Goal: Register for event/course

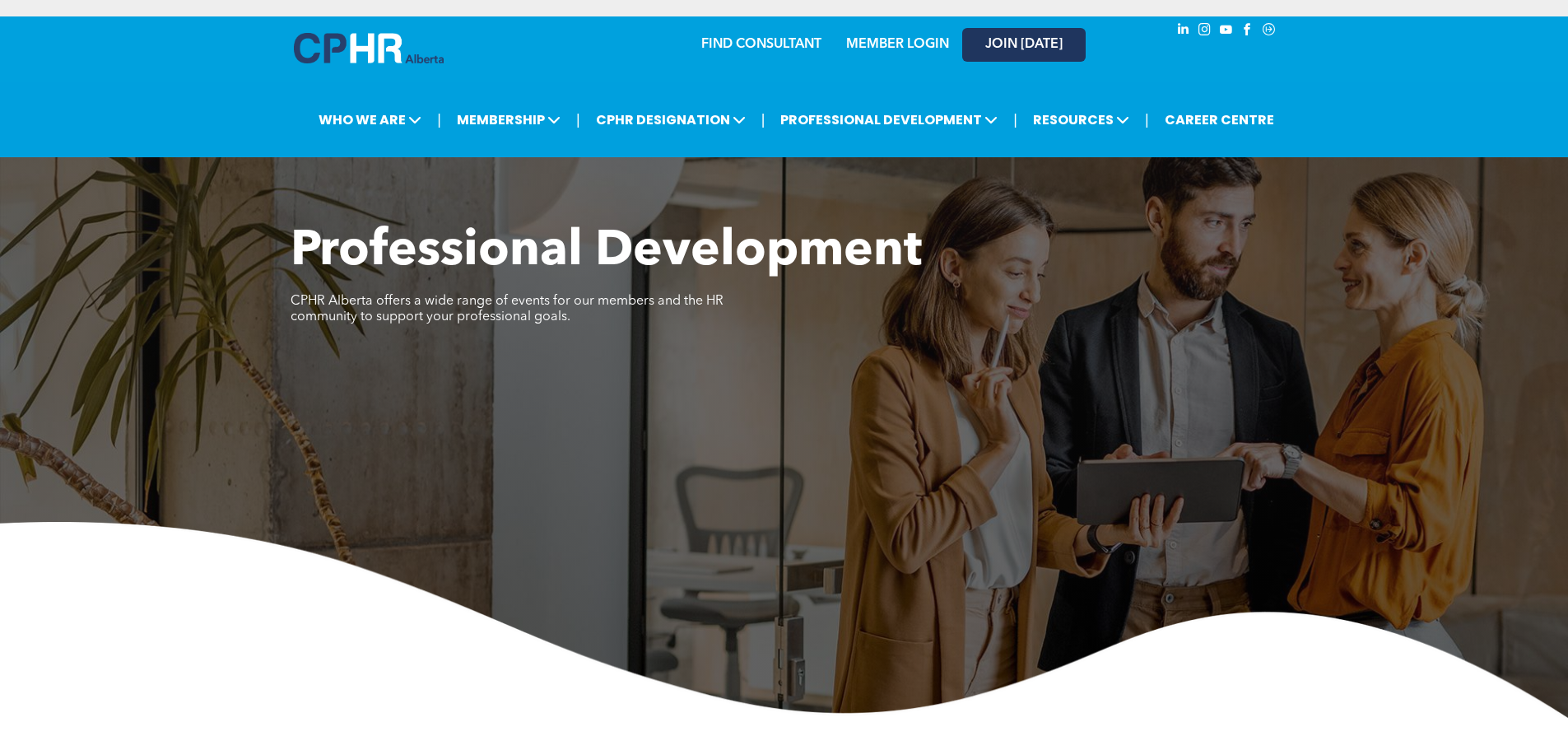
click at [1022, 48] on span "JOIN [DATE]" at bounding box center [1023, 45] width 77 height 16
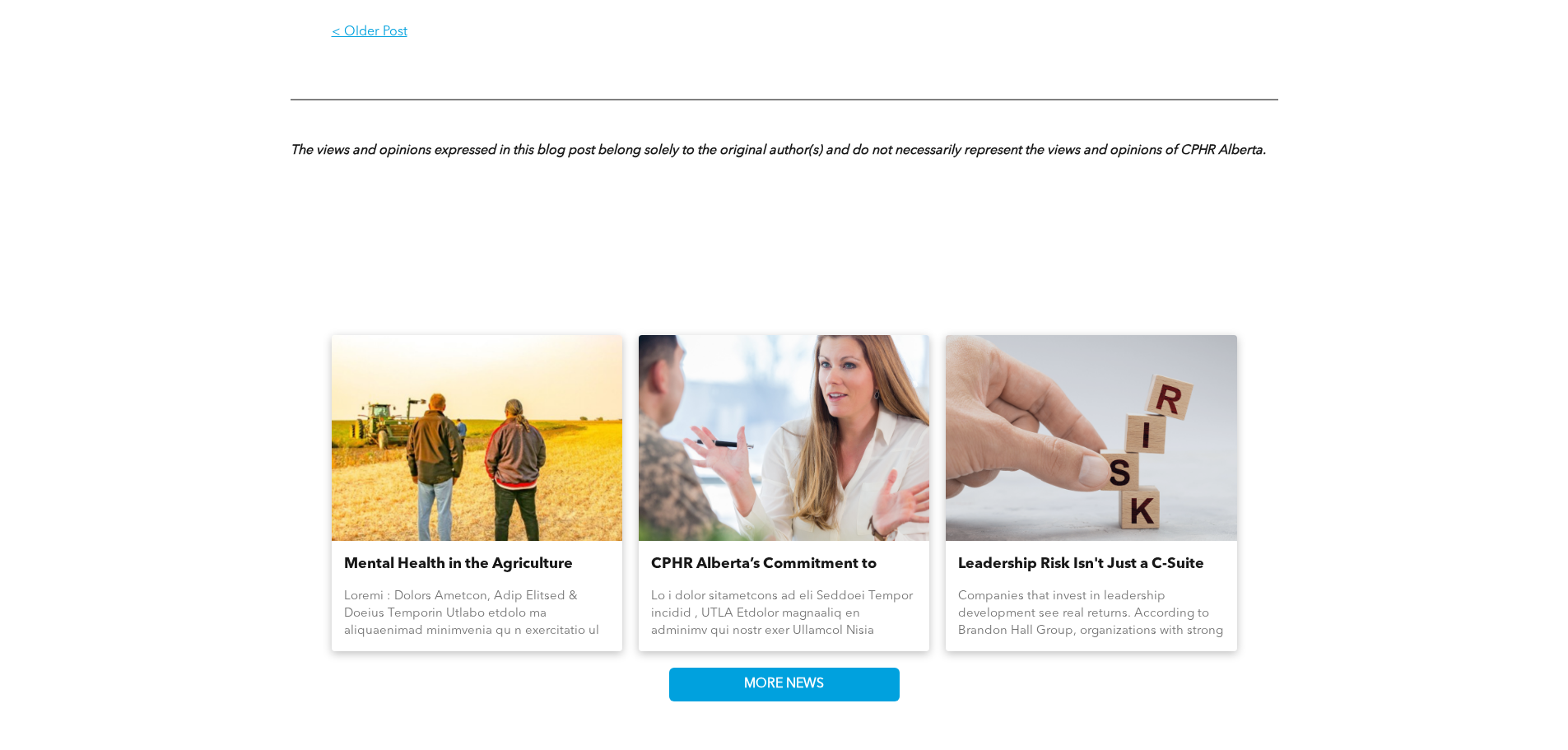
scroll to position [1729, 0]
